Goal: Information Seeking & Learning: Compare options

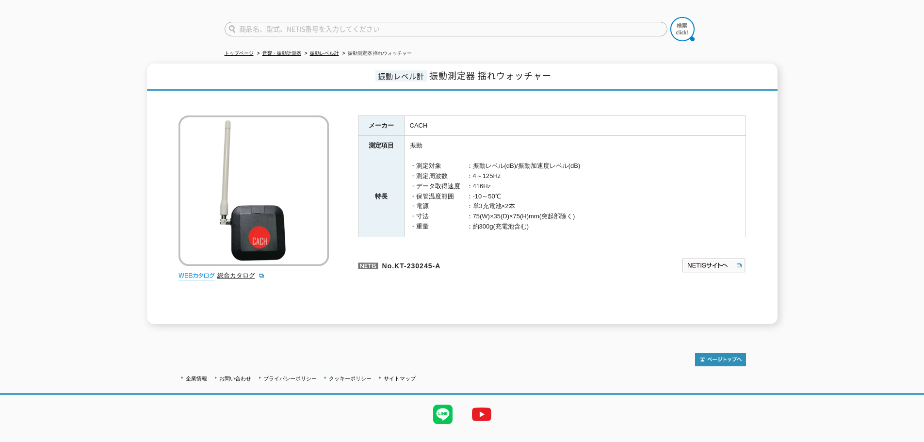
scroll to position [79, 0]
